Goal: Navigation & Orientation: Find specific page/section

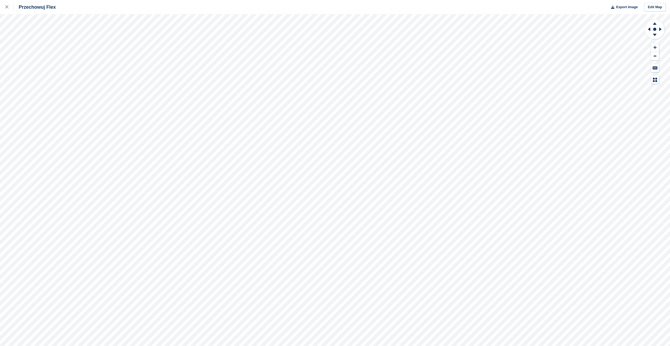
click at [7, 8] on icon at bounding box center [6, 6] width 3 height 3
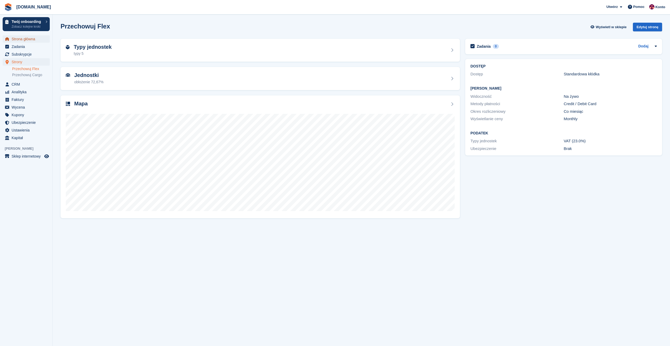
click at [14, 40] on span "Strona główna" at bounding box center [28, 38] width 32 height 7
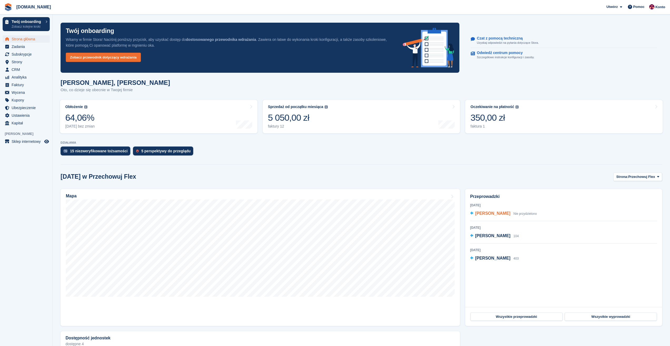
click at [498, 213] on span "[PERSON_NAME]" at bounding box center [492, 213] width 35 height 4
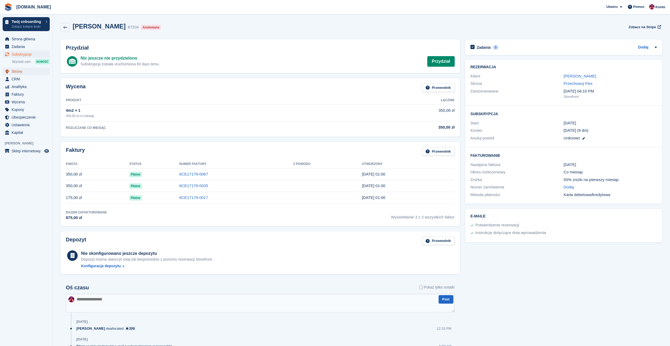
click at [26, 73] on span "Strony" at bounding box center [28, 71] width 32 height 7
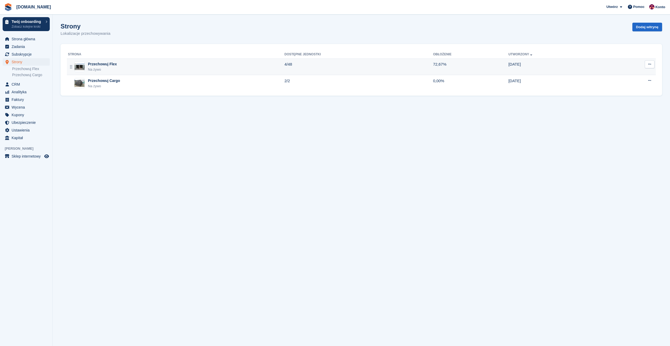
click at [95, 66] on div "Przechowuj Flex" at bounding box center [102, 64] width 29 height 6
